Goal: Check status: Check status

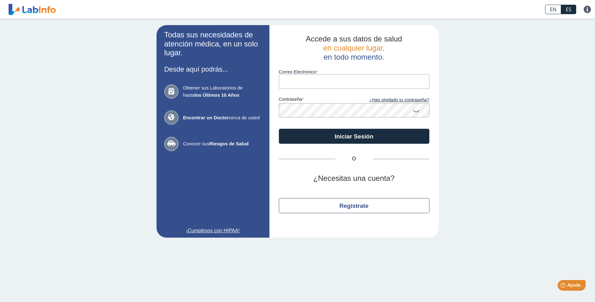
click at [294, 81] on input "Correo Electronico" at bounding box center [354, 81] width 151 height 14
type input "[EMAIL_ADDRESS][DOMAIN_NAME]"
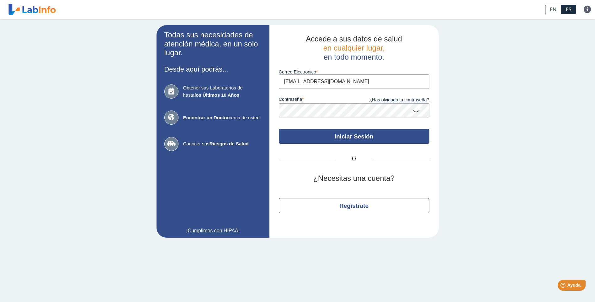
click at [331, 136] on button "Iniciar Sesión" at bounding box center [354, 136] width 151 height 15
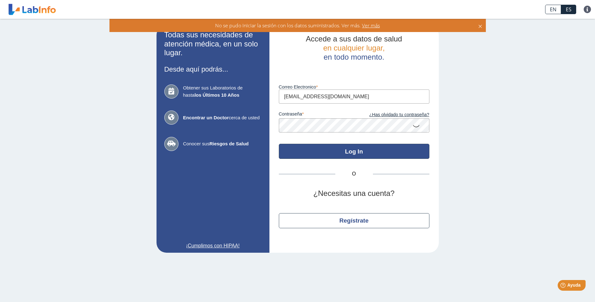
click at [359, 149] on button "Log In" at bounding box center [354, 151] width 151 height 15
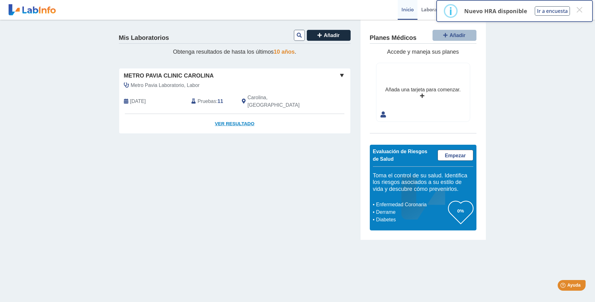
click at [237, 117] on link "Ver Resultado" at bounding box center [234, 124] width 231 height 20
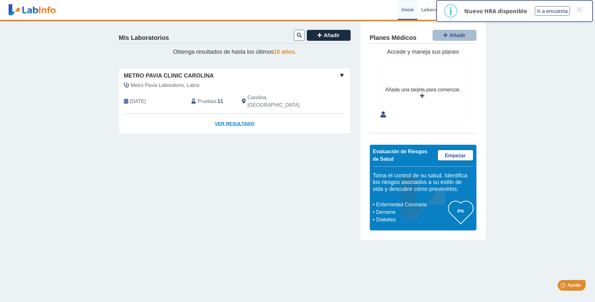
click at [244, 116] on link "Ver Resultado" at bounding box center [234, 124] width 231 height 20
click at [232, 115] on link "Ver Resultado" at bounding box center [234, 124] width 231 height 20
click at [340, 75] on span at bounding box center [342, 76] width 8 height 8
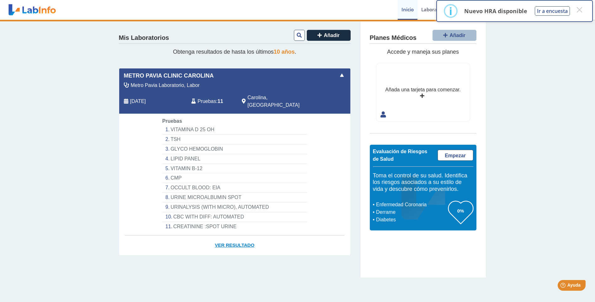
click at [241, 236] on link "Ver Resultado" at bounding box center [234, 245] width 231 height 20
click at [299, 34] on icon at bounding box center [299, 35] width 5 height 5
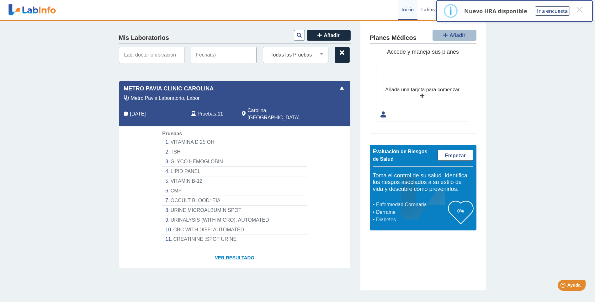
click at [238, 249] on link "Ver Resultado" at bounding box center [234, 258] width 231 height 20
click at [580, 11] on button "×" at bounding box center [579, 9] width 11 height 11
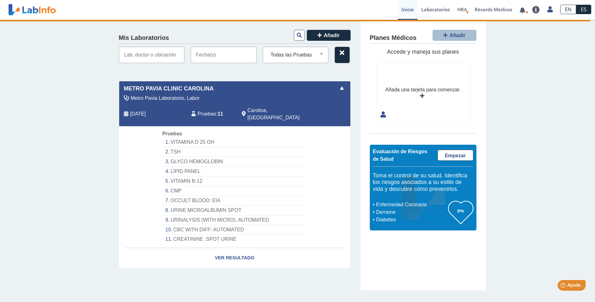
click at [197, 137] on li "VITAMINA D 25 OH" at bounding box center [234, 142] width 145 height 10
click at [183, 137] on li "VITAMINA D 25 OH" at bounding box center [234, 142] width 145 height 10
click at [228, 250] on link "Ver Resultado" at bounding box center [234, 258] width 231 height 20
select select "**********"
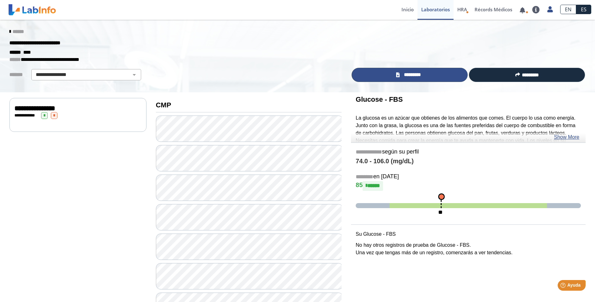
click at [409, 73] on span "*********" at bounding box center [413, 74] width 22 height 7
